Goal: Information Seeking & Learning: Learn about a topic

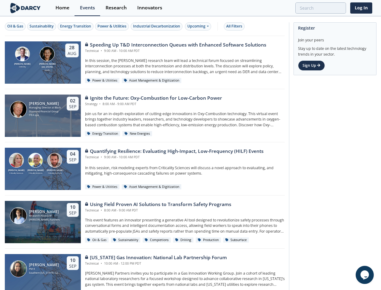
click at [190, 145] on div "[PERSON_NAME] Criticality Sciences [PERSON_NAME] Criticality Sciences [PERSON_N…" at bounding box center [145, 168] width 280 height 53
click at [15, 26] on div "Oil & Gas" at bounding box center [15, 26] width 16 height 5
click at [42, 26] on div "Sustainability" at bounding box center [42, 26] width 24 height 5
click at [76, 26] on div "Energy Transition" at bounding box center [75, 26] width 31 height 5
click at [113, 26] on div "Power & Utilities" at bounding box center [111, 26] width 29 height 5
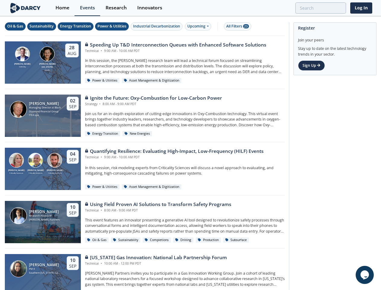
click at [157, 26] on div "Industrial Decarbonization" at bounding box center [156, 26] width 47 height 5
